Goal: Entertainment & Leisure: Consume media (video, audio)

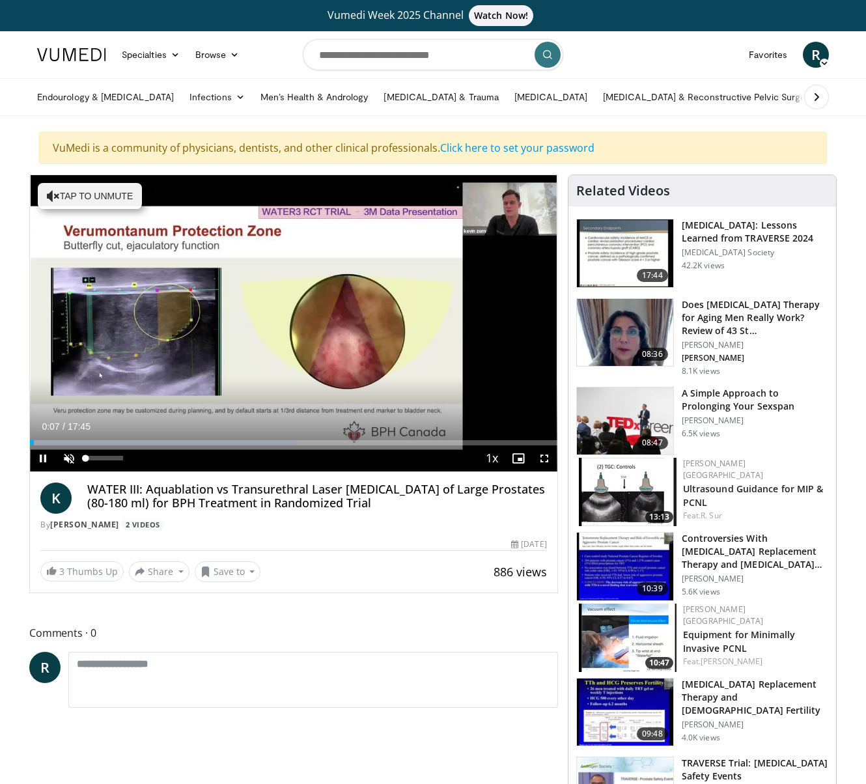
click at [72, 459] on span "Video Player" at bounding box center [69, 458] width 26 height 26
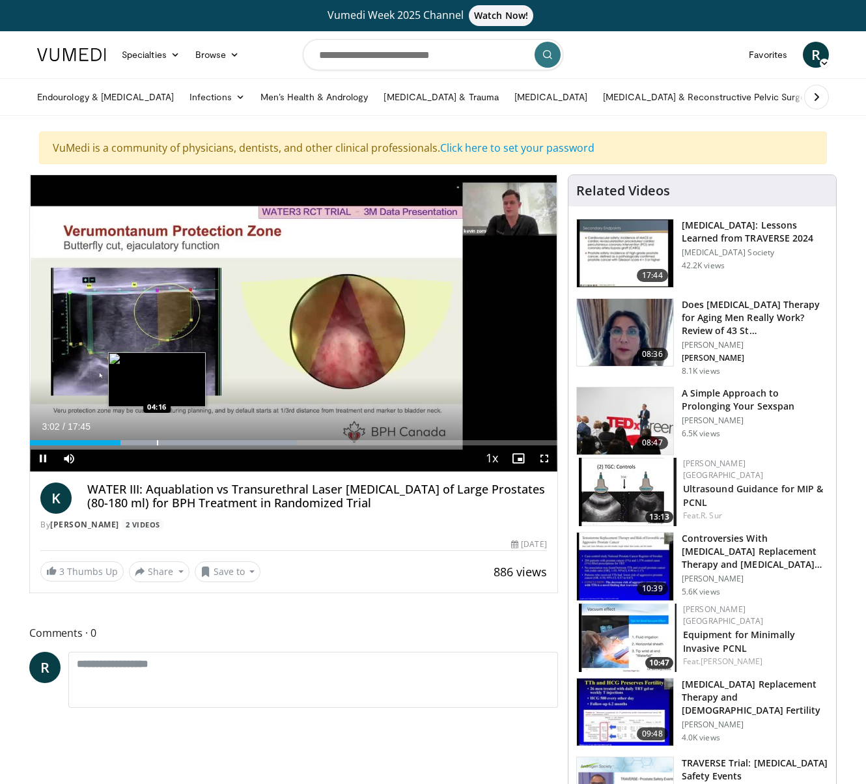
click at [157, 443] on div "Progress Bar" at bounding box center [157, 442] width 1 height 5
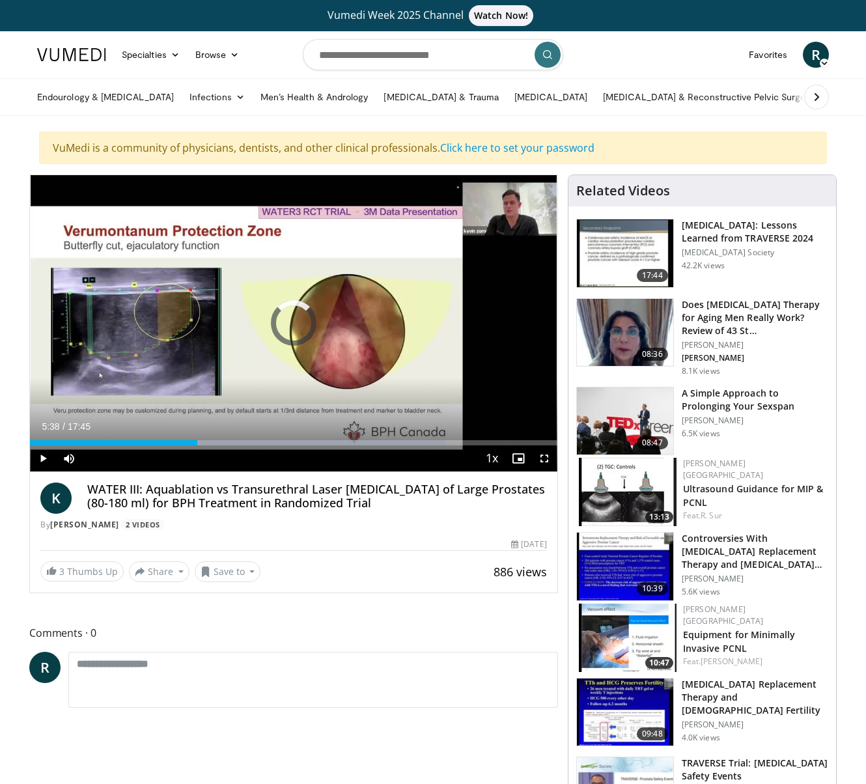
click at [197, 442] on div "Progress Bar" at bounding box center [197, 442] width 1 height 5
click at [218, 441] on div "Progress Bar" at bounding box center [218, 442] width 1 height 5
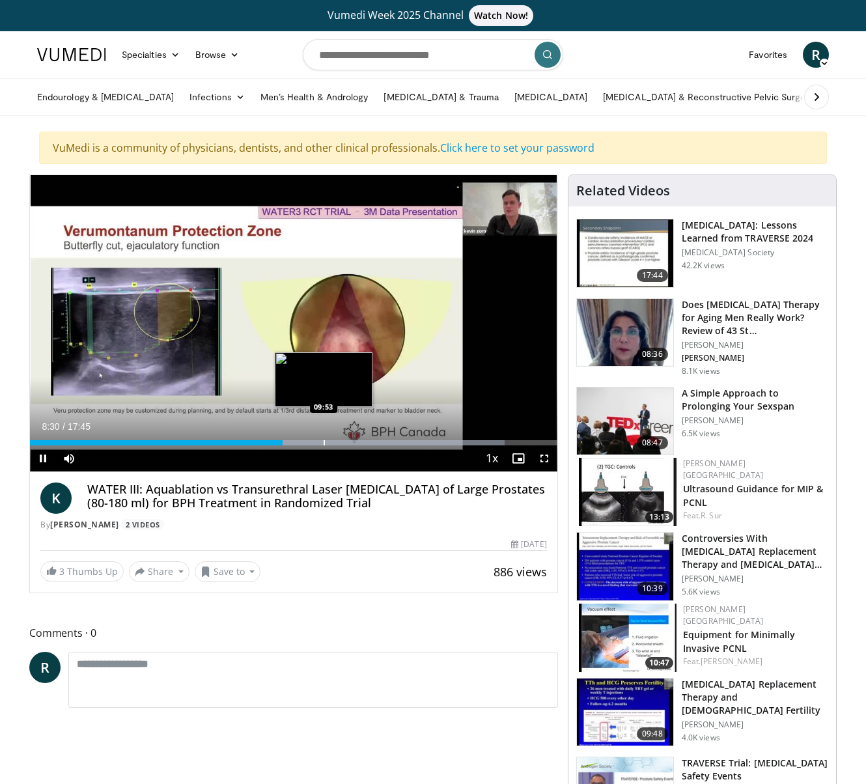
click at [324, 444] on div "Progress Bar" at bounding box center [324, 442] width 1 height 5
click at [320, 445] on div "Progress Bar" at bounding box center [320, 442] width 1 height 5
click at [314, 443] on div "Progress Bar" at bounding box center [314, 442] width 1 height 5
click at [311, 443] on div "Progress Bar" at bounding box center [311, 442] width 1 height 5
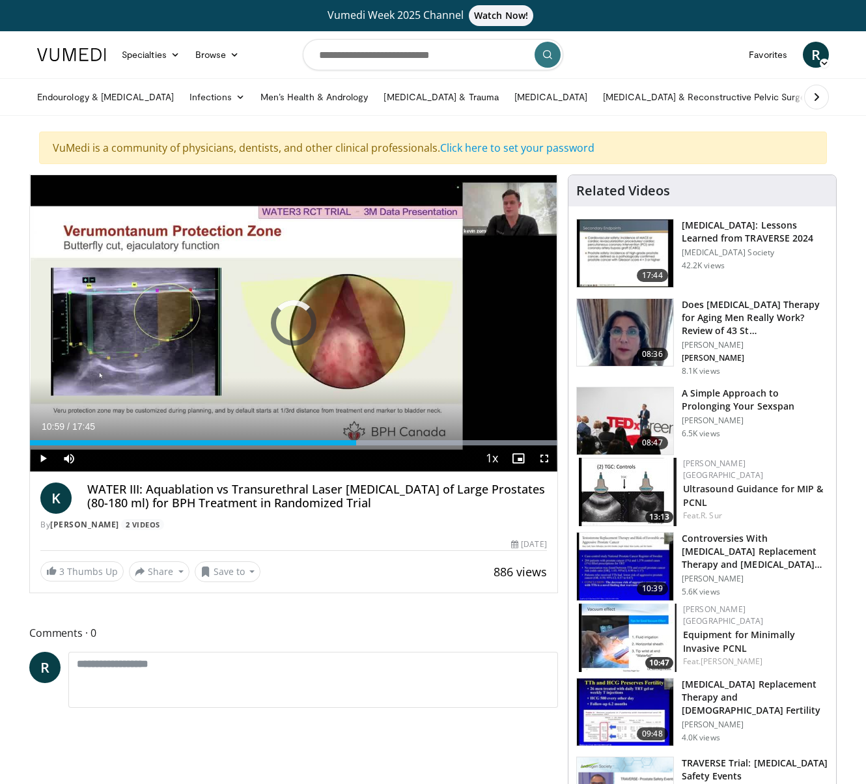
click at [356, 444] on div "Progress Bar" at bounding box center [356, 442] width 1 height 5
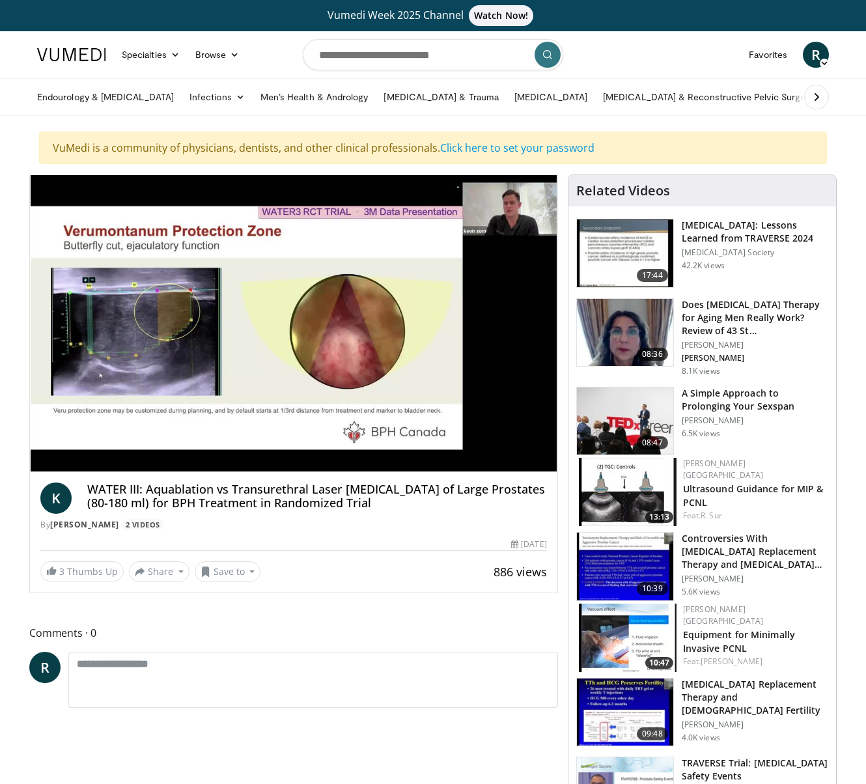
click at [408, 442] on div "10 seconds Tap to unmute" at bounding box center [293, 323] width 527 height 296
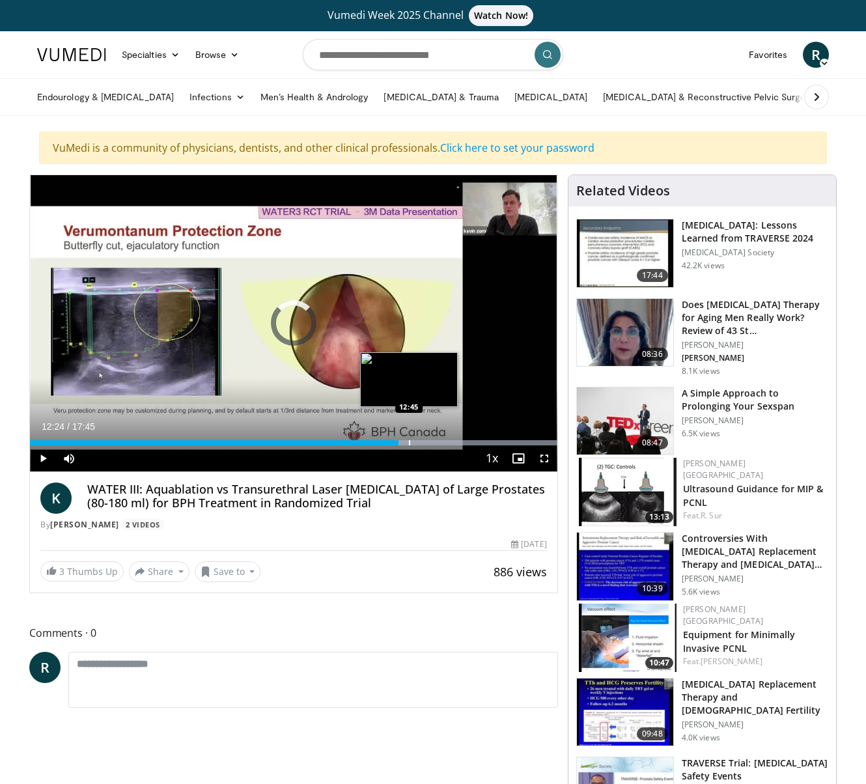
click at [409, 441] on div "Progress Bar" at bounding box center [409, 442] width 1 height 5
click at [40, 459] on span "Video Player" at bounding box center [43, 458] width 26 height 26
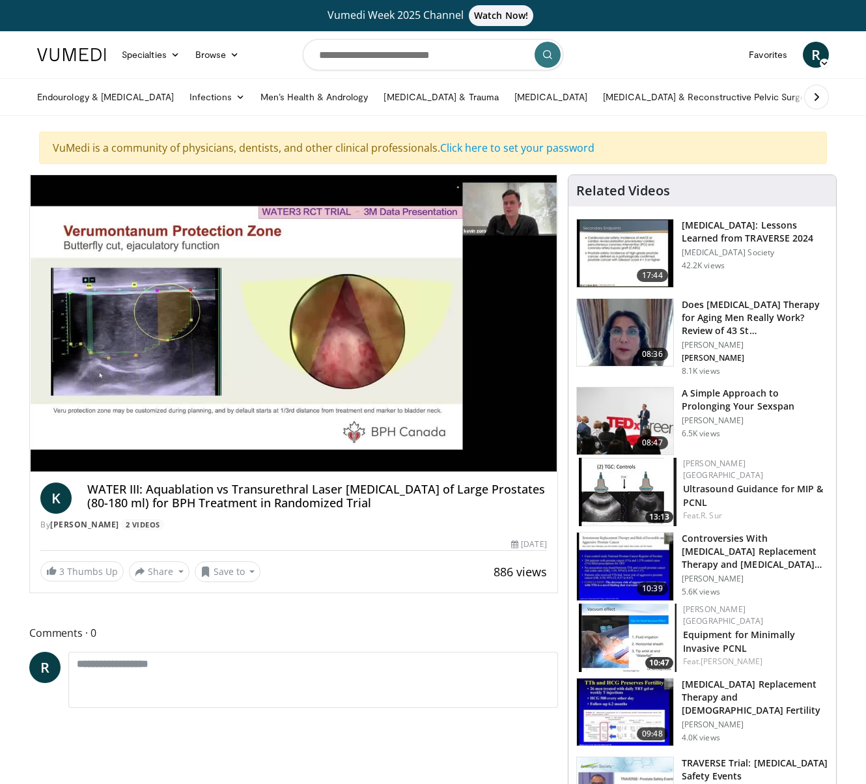
click at [42, 471] on span "Video Player" at bounding box center [43, 484] width 26 height 26
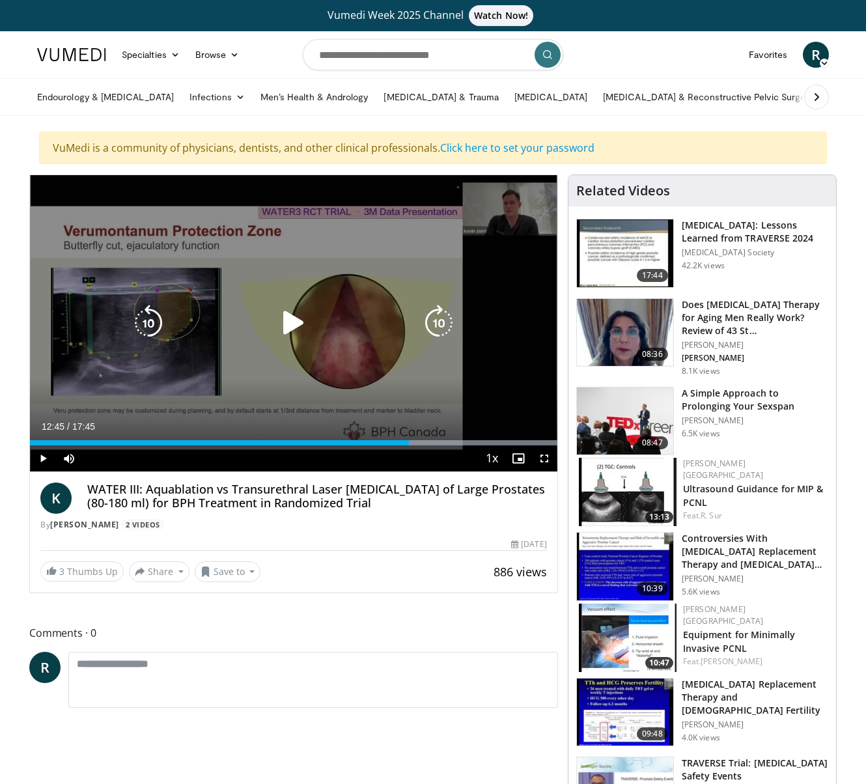
click at [45, 455] on span "Video Player" at bounding box center [43, 458] width 26 height 26
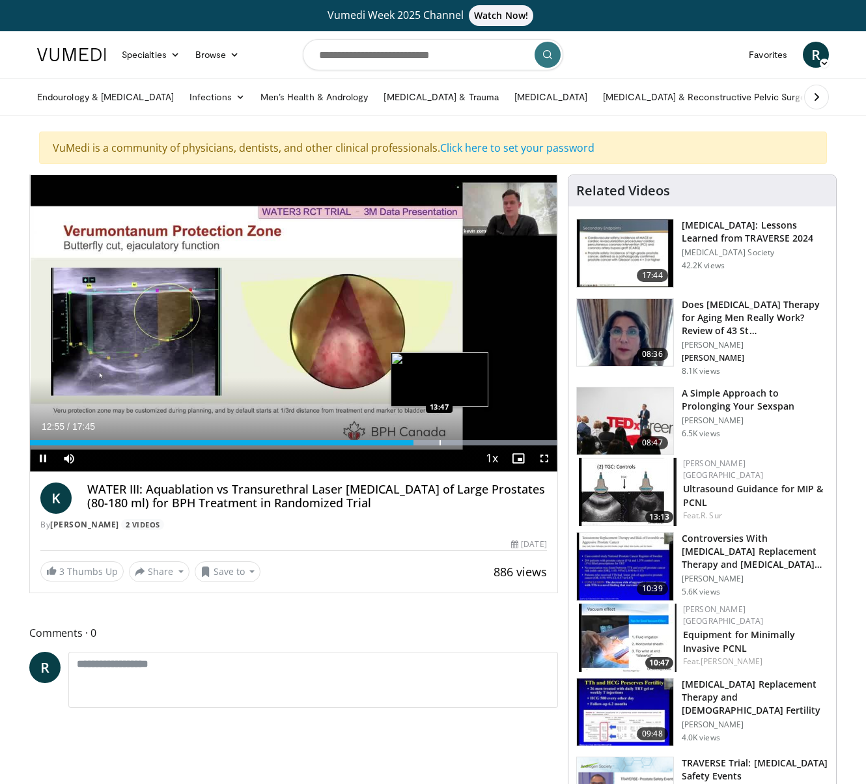
click at [439, 441] on div "Progress Bar" at bounding box center [439, 442] width 1 height 5
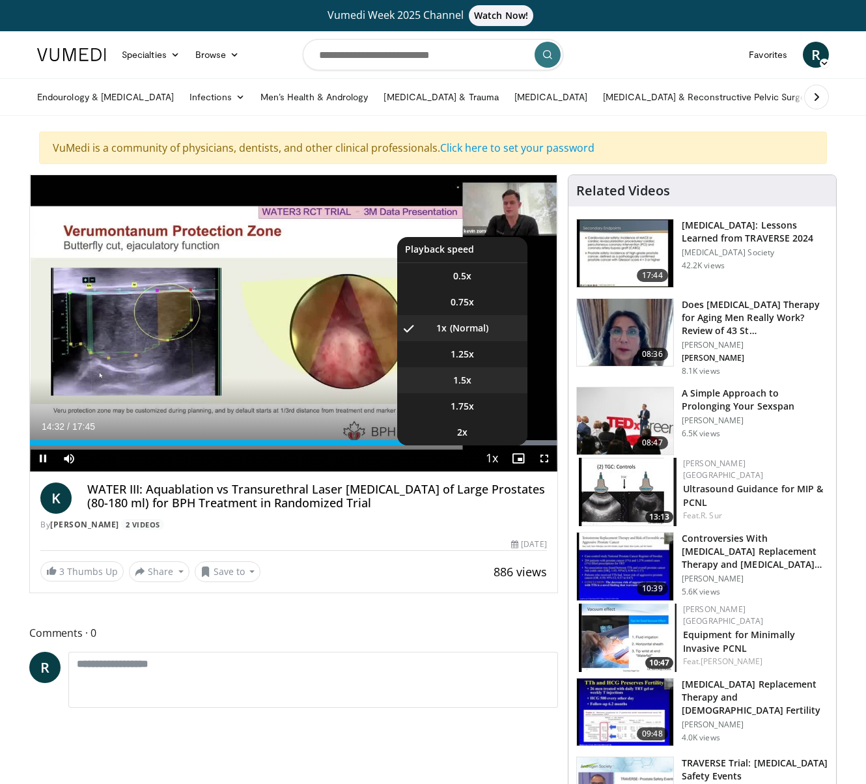
click at [467, 374] on span "1.5x" at bounding box center [462, 380] width 18 height 13
